Goal: Task Accomplishment & Management: Use online tool/utility

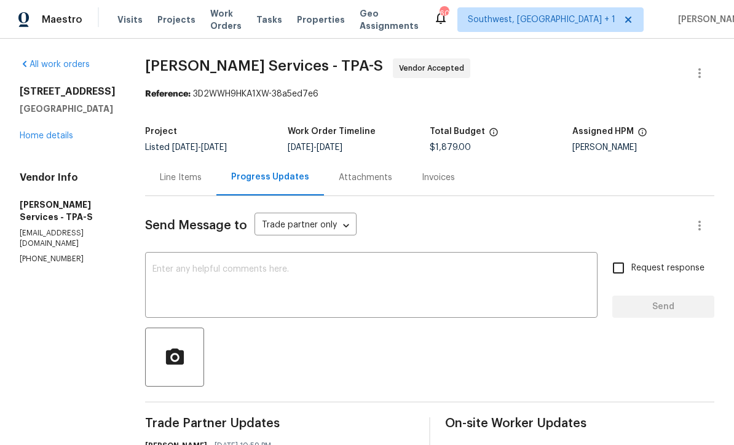
click at [163, 23] on span "Projects" at bounding box center [176, 20] width 38 height 12
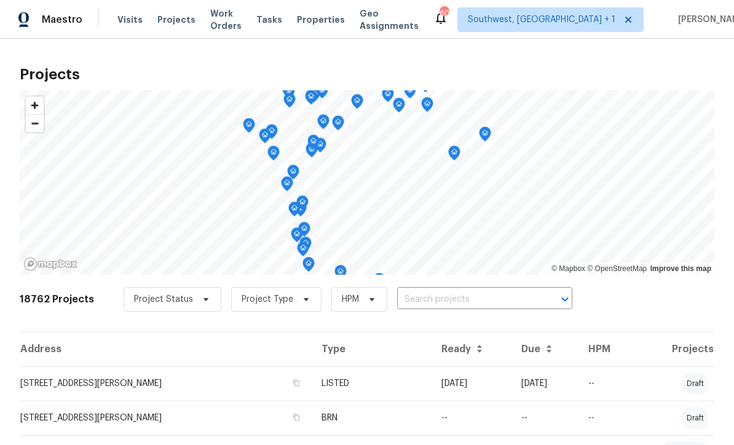
click at [467, 309] on input "text" at bounding box center [467, 299] width 141 height 19
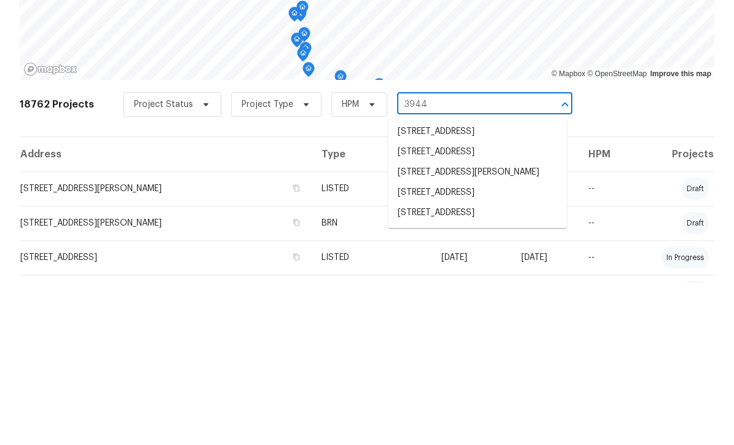
scroll to position [34, 0]
click at [507, 257] on input "3944" at bounding box center [467, 266] width 141 height 19
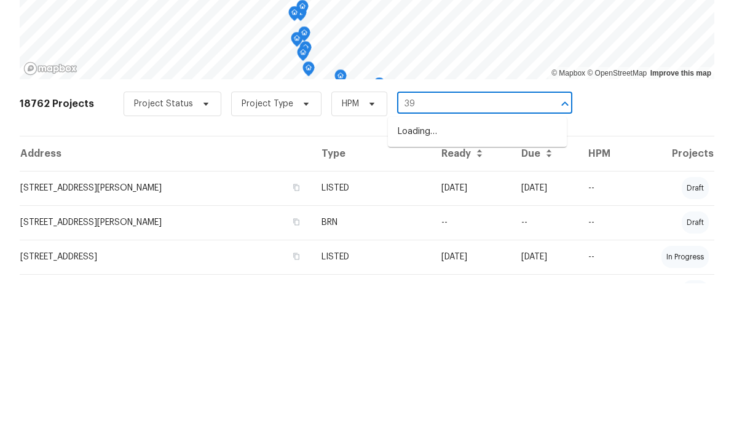
type input "3"
type input "97th"
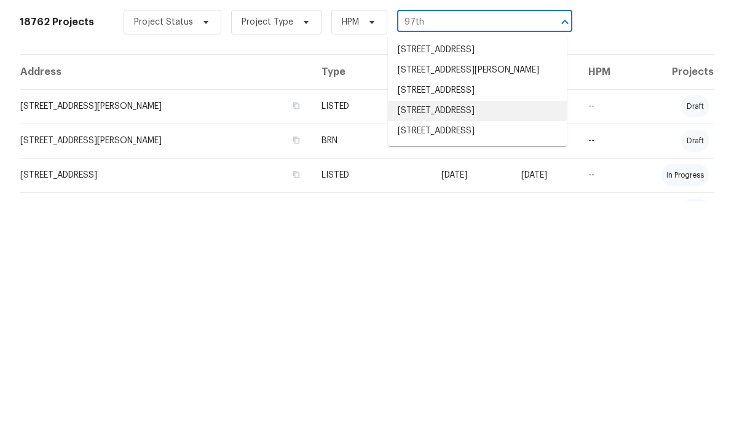
click at [496, 344] on li "3444 97th Ln E, Palmetto, FL 34221" at bounding box center [477, 354] width 179 height 20
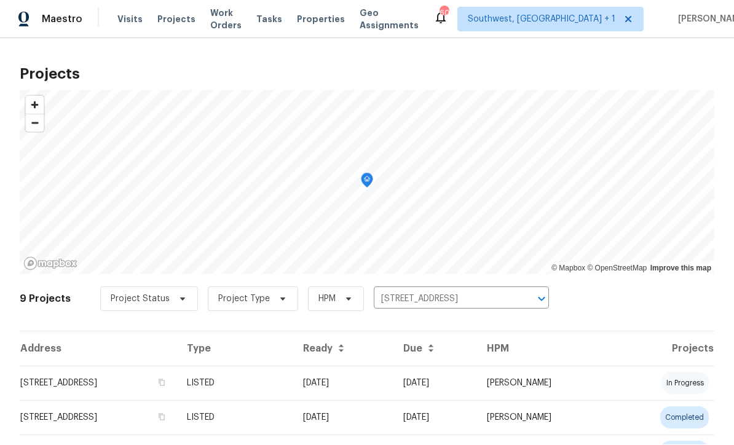
scroll to position [1, 0]
click at [442, 392] on td "08/29/25" at bounding box center [436, 384] width 84 height 34
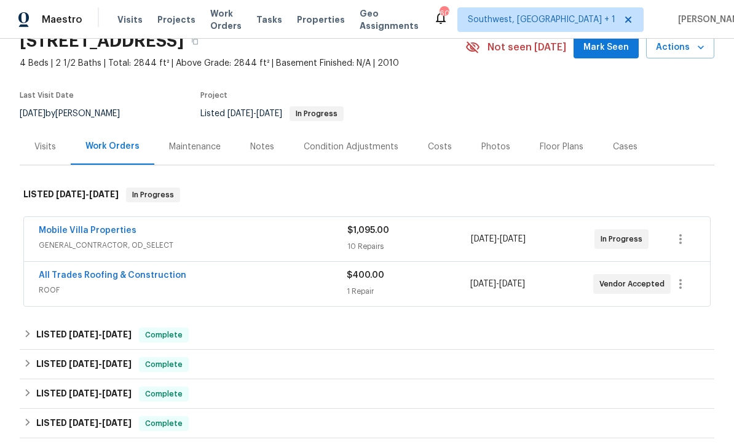
scroll to position [61, 0]
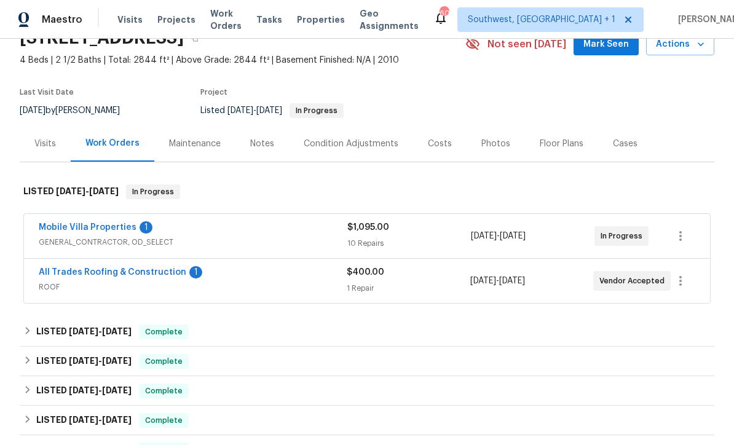
click at [53, 230] on link "Mobile Villa Properties" at bounding box center [88, 227] width 98 height 9
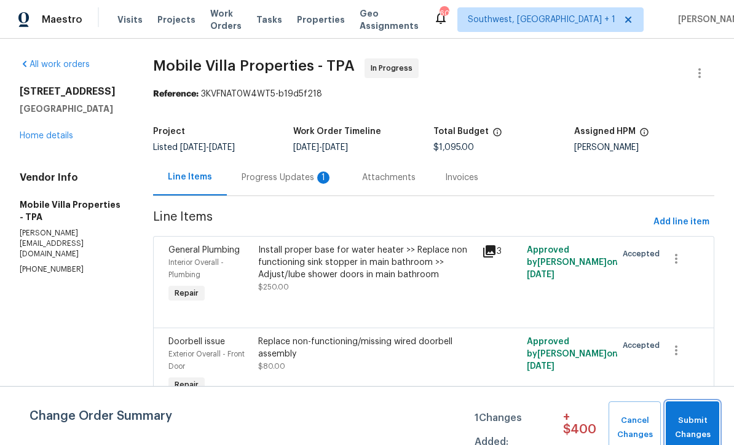
click at [690, 419] on span "Submit Changes" at bounding box center [692, 428] width 41 height 28
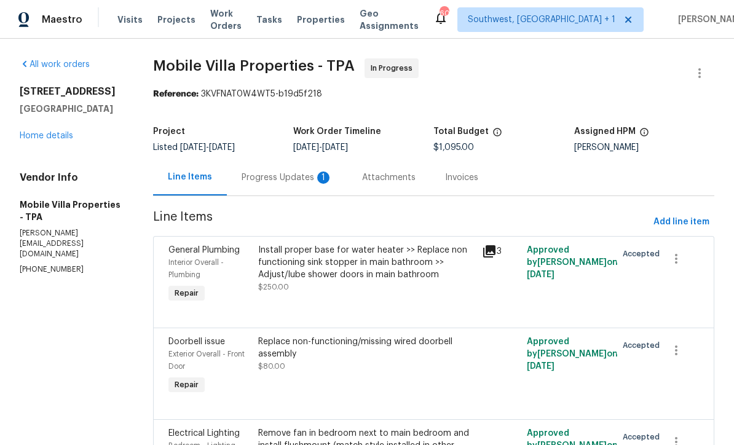
click at [259, 184] on div "Progress Updates 1" at bounding box center [287, 178] width 91 height 12
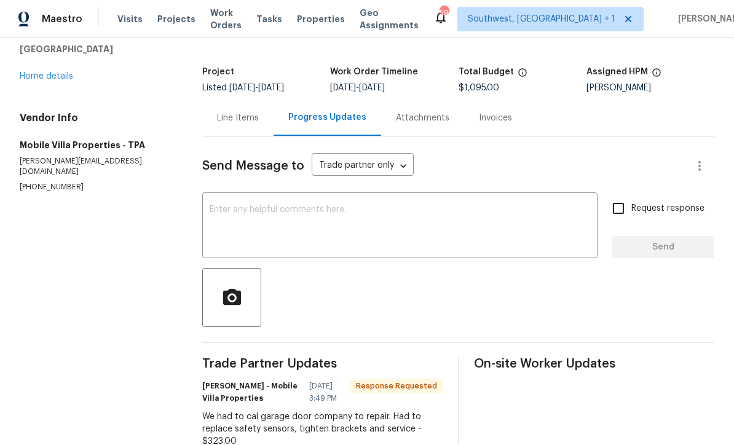
scroll to position [57, 0]
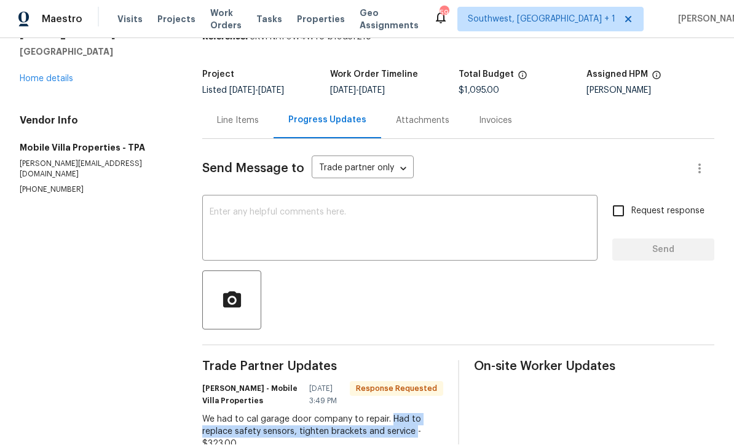
copy div "Had to replace safety sensors, tighten brackets and service"
click at [236, 115] on div "Line Items" at bounding box center [238, 121] width 42 height 12
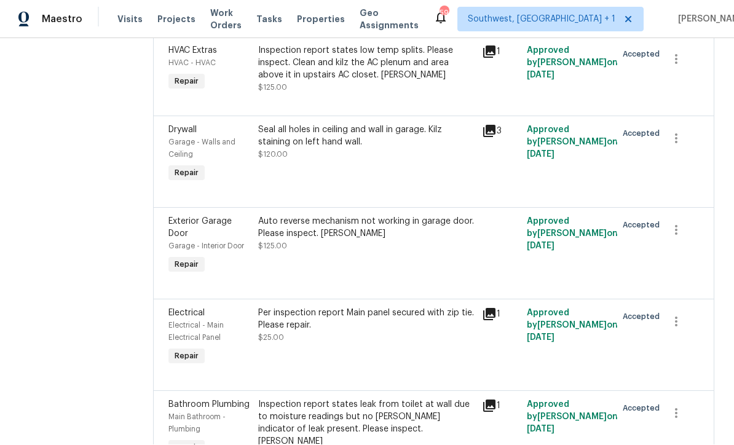
scroll to position [461, 0]
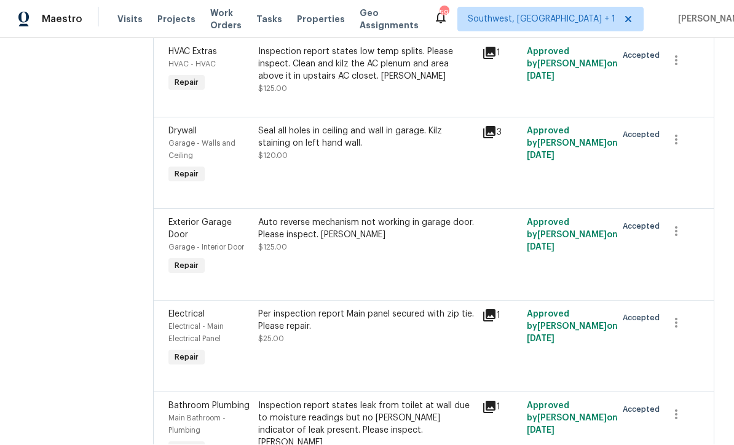
click at [408, 228] on div "Auto reverse mechanism not working in garage door. Please inspect. Naomi $125.00" at bounding box center [367, 247] width 225 height 69
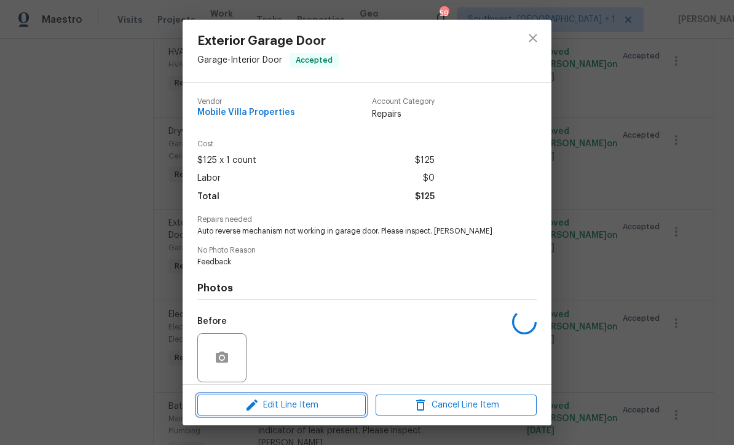
click at [317, 411] on span "Edit Line Item" at bounding box center [281, 405] width 161 height 15
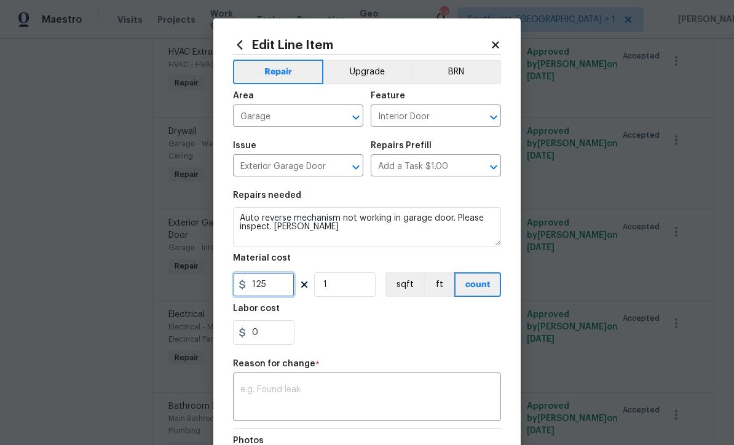
click at [271, 288] on input "125" at bounding box center [264, 284] width 62 height 25
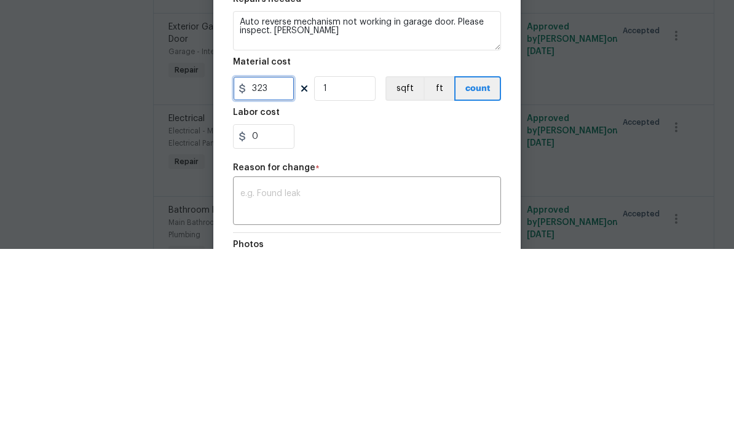
scroll to position [28, 0]
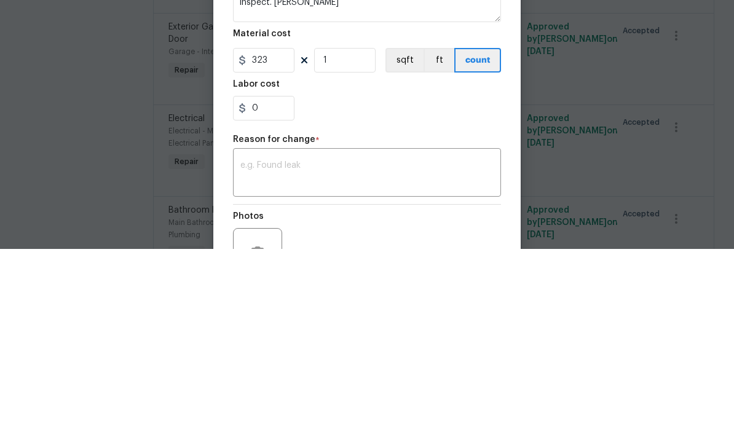
click at [332, 357] on textarea at bounding box center [367, 370] width 253 height 26
type input "323"
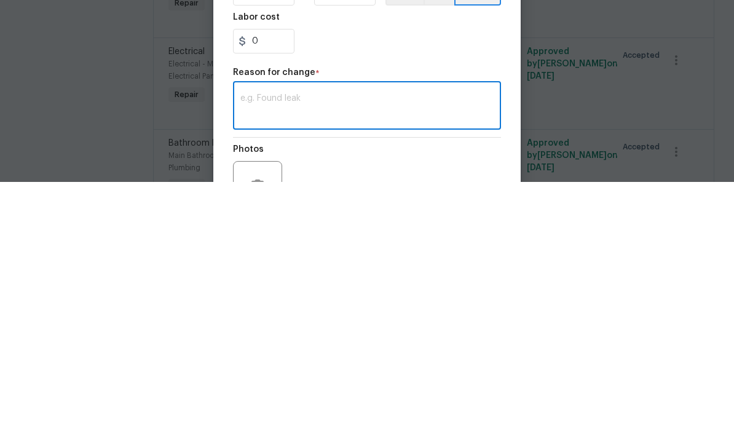
paste textarea "Had to replace safety sensors, tighten brackets and service"
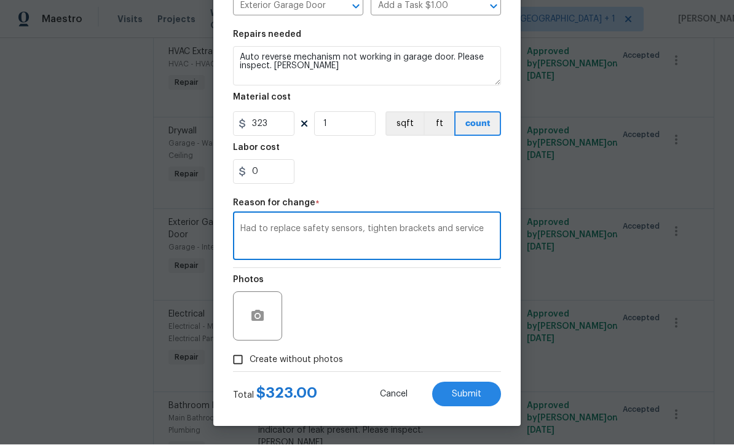
scroll to position [163, 0]
type textarea "Had to replace safety sensors, tighten brackets and service"
click at [471, 403] on button "Submit" at bounding box center [466, 395] width 69 height 25
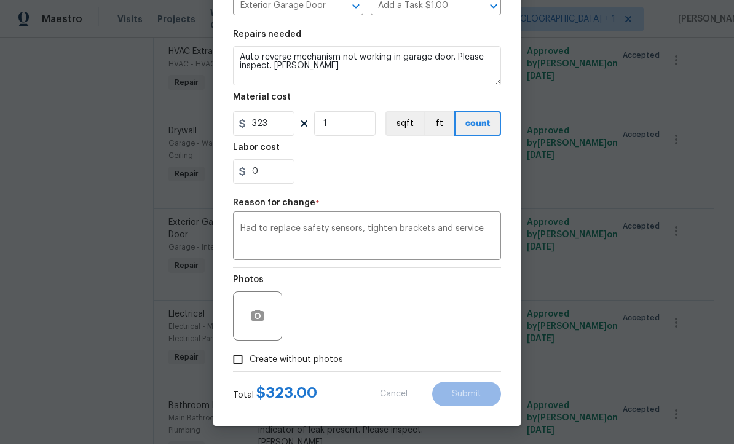
type input "125"
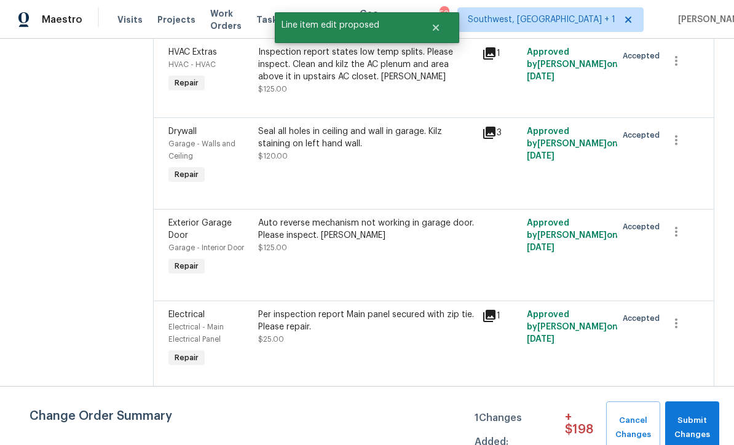
scroll to position [0, 0]
click at [693, 423] on span "Submit Changes" at bounding box center [693, 428] width 42 height 28
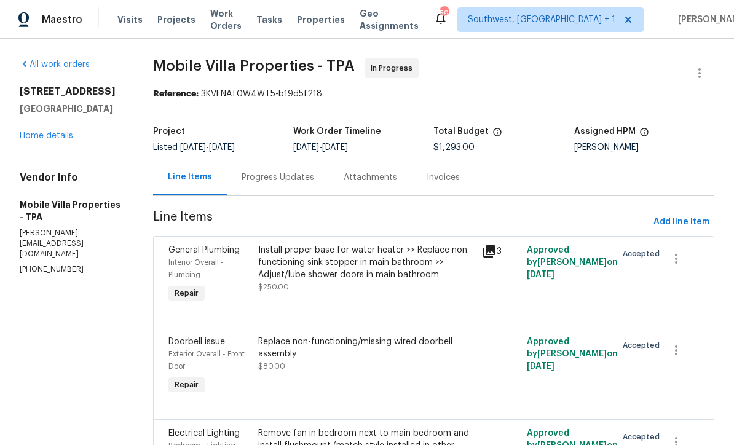
click at [159, 25] on span "Projects" at bounding box center [176, 20] width 38 height 12
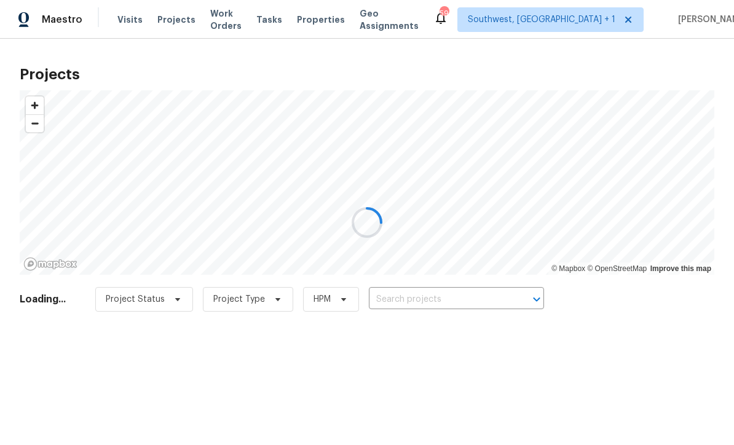
click at [459, 294] on div at bounding box center [367, 222] width 734 height 445
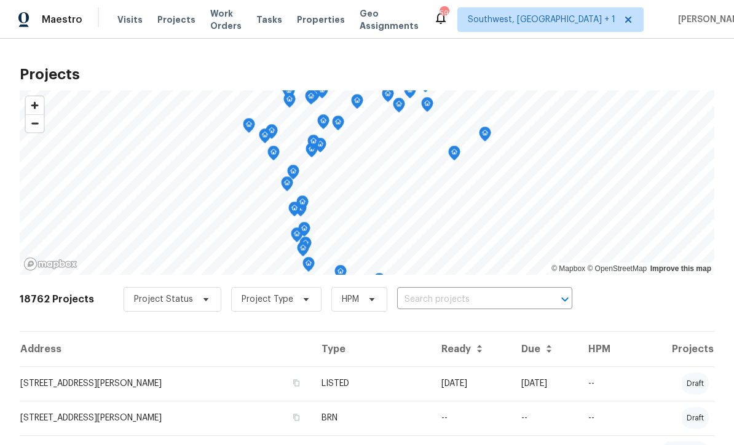
click at [469, 302] on input "text" at bounding box center [467, 299] width 141 height 19
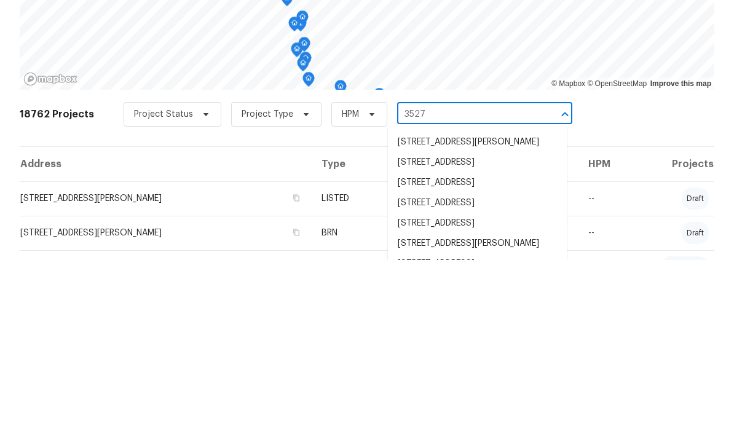
type input "3527 6"
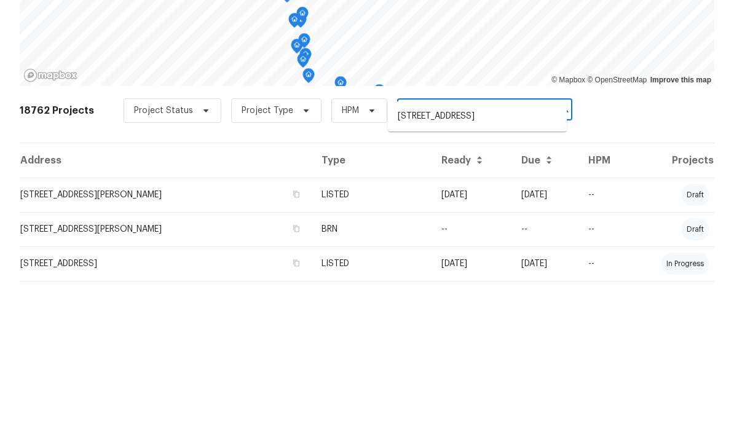
scroll to position [51, 0]
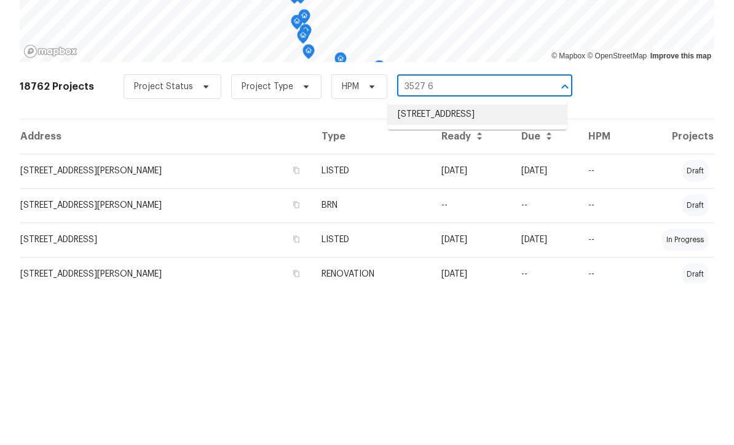
click at [491, 266] on li "3527 65th Avenue Cir E, Sarasota, FL 34243" at bounding box center [477, 276] width 179 height 20
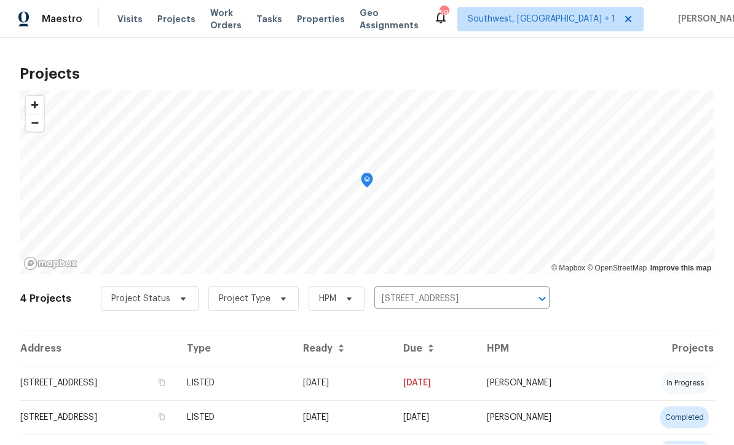
scroll to position [1, 0]
click at [394, 388] on td "07/06/25" at bounding box center [343, 384] width 100 height 34
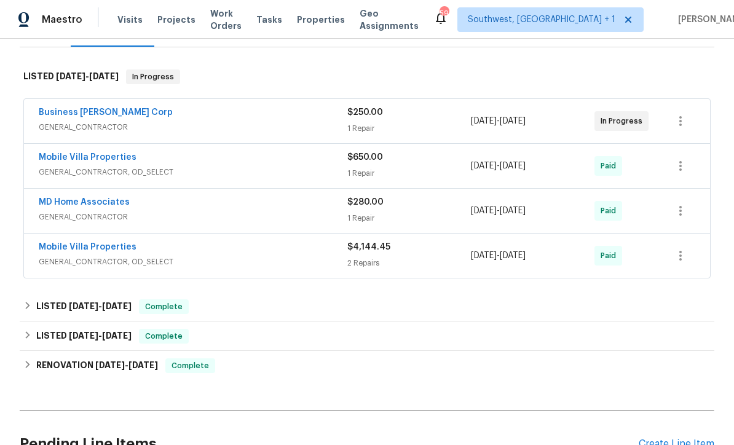
scroll to position [117, 0]
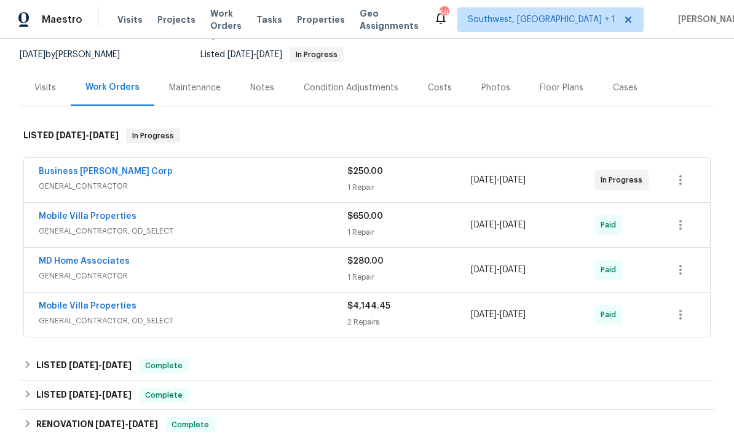
click at [40, 175] on link "Business Morel Corp" at bounding box center [106, 171] width 134 height 9
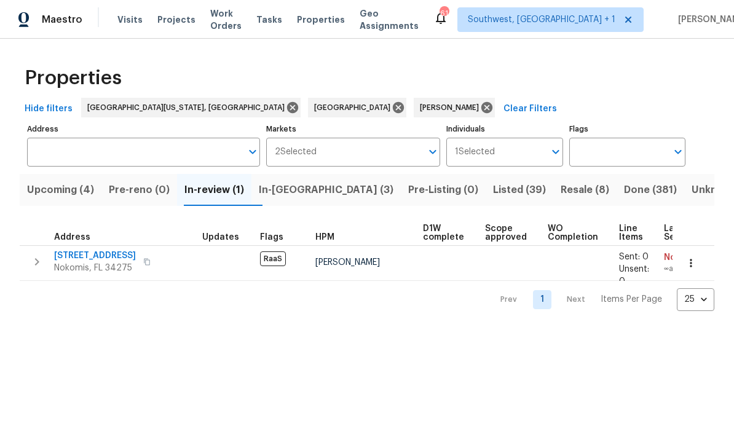
click at [41, 194] on span "Upcoming (4)" at bounding box center [60, 189] width 67 height 17
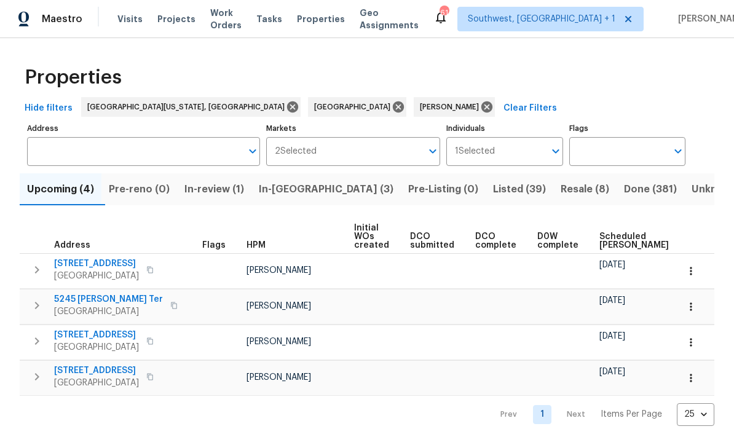
click at [307, 190] on span "In-reno (3)" at bounding box center [326, 189] width 135 height 17
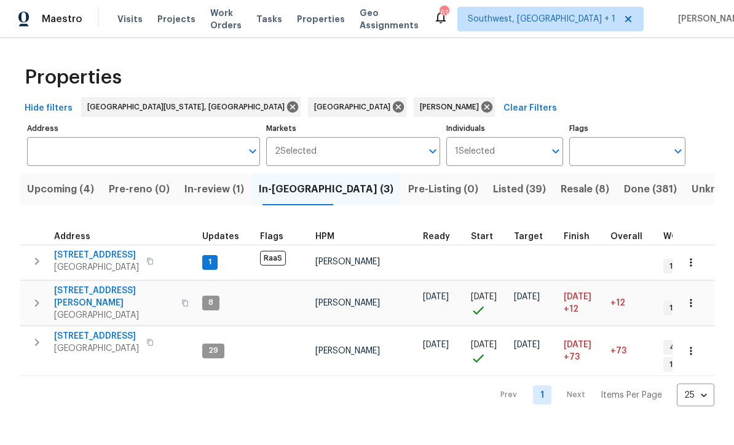
click at [74, 260] on span "2623 S Biscayne Dr" at bounding box center [96, 256] width 85 height 12
click at [207, 193] on span "In-review (1)" at bounding box center [215, 189] width 60 height 17
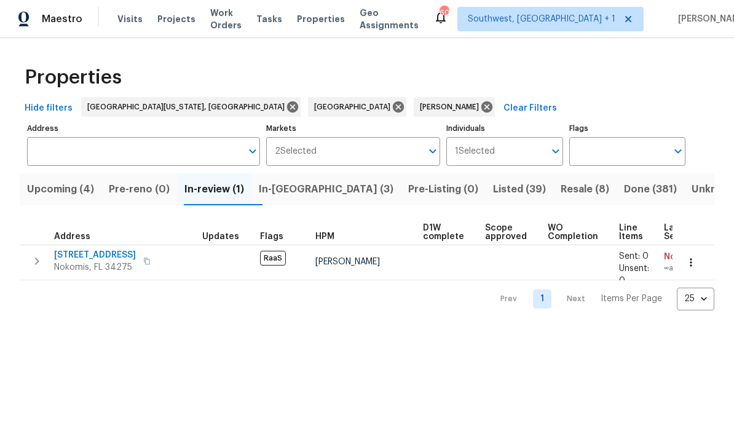
click at [44, 195] on span "Upcoming (4)" at bounding box center [60, 189] width 67 height 17
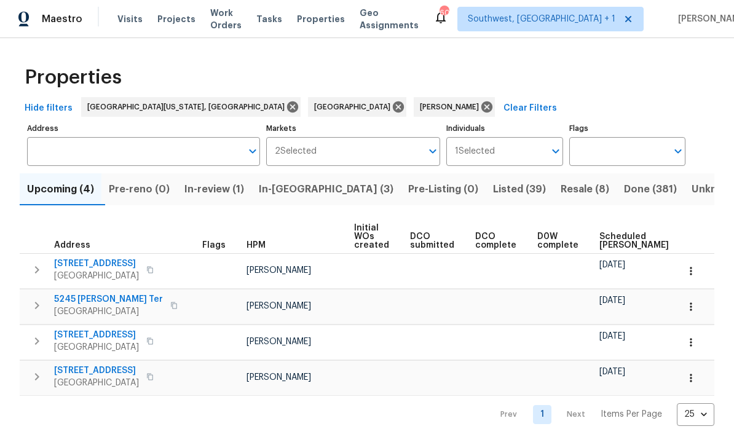
scroll to position [1, 0]
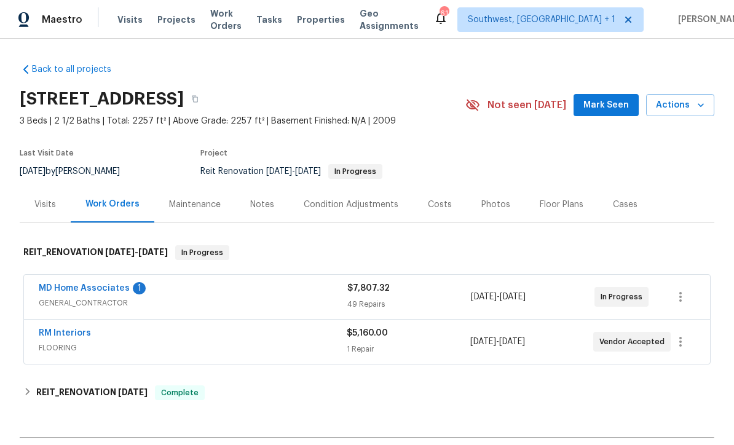
click at [68, 292] on link "MD Home Associates" at bounding box center [84, 288] width 91 height 9
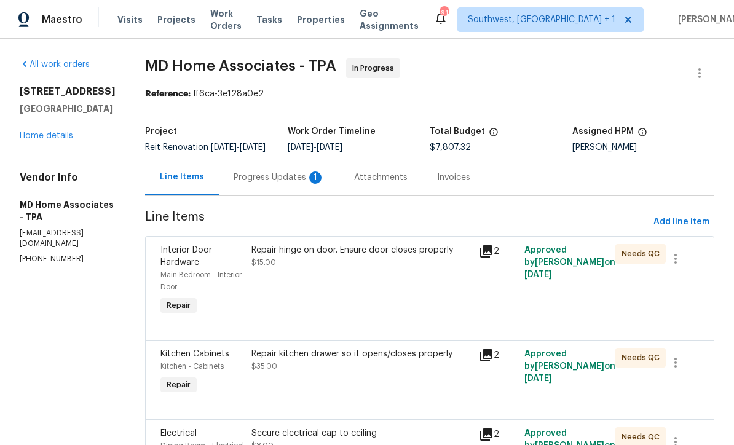
click at [311, 193] on div "Progress Updates 1" at bounding box center [279, 177] width 121 height 36
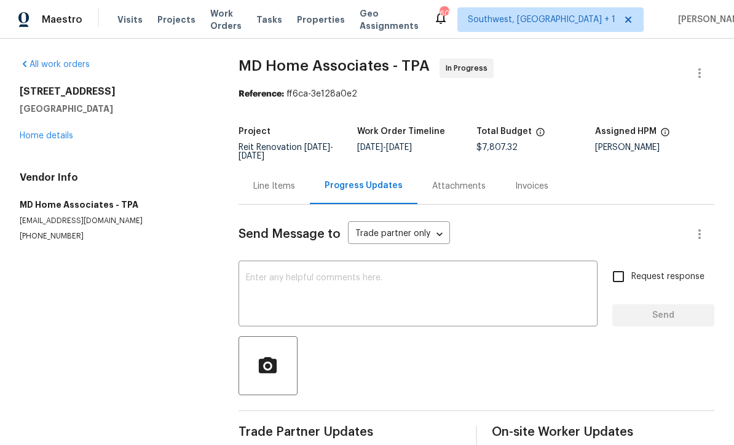
click at [33, 138] on link "Home details" at bounding box center [47, 136] width 54 height 9
